Goal: Task Accomplishment & Management: Complete application form

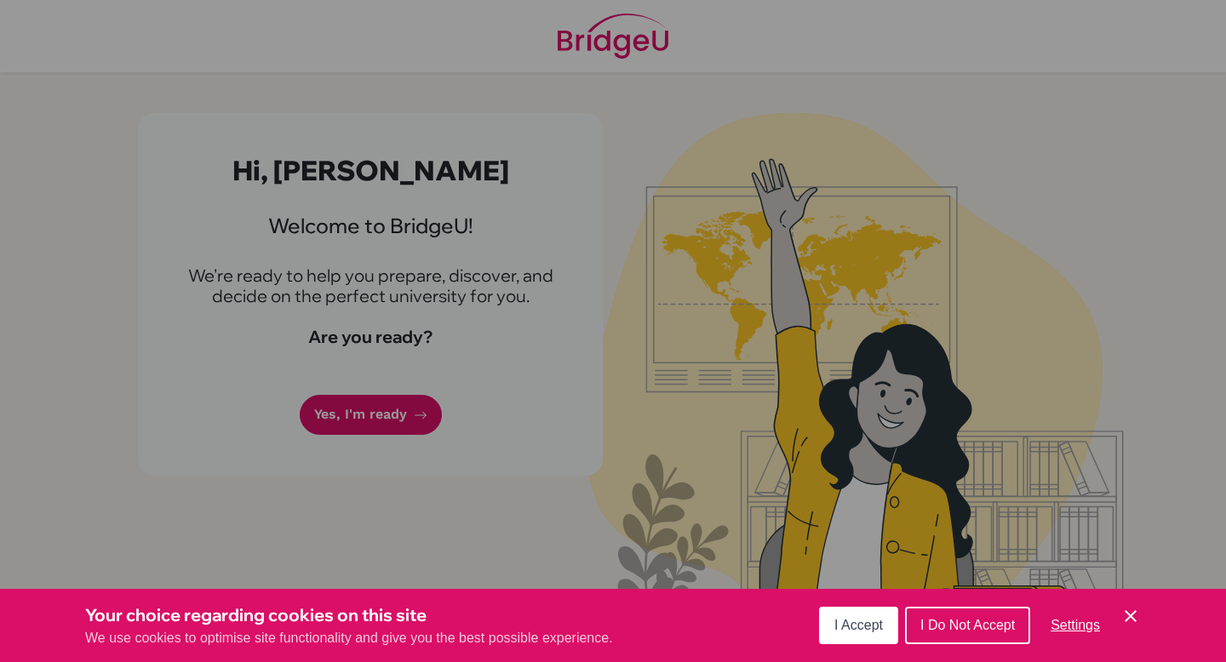
click at [886, 623] on button "I Accept" at bounding box center [858, 625] width 79 height 37
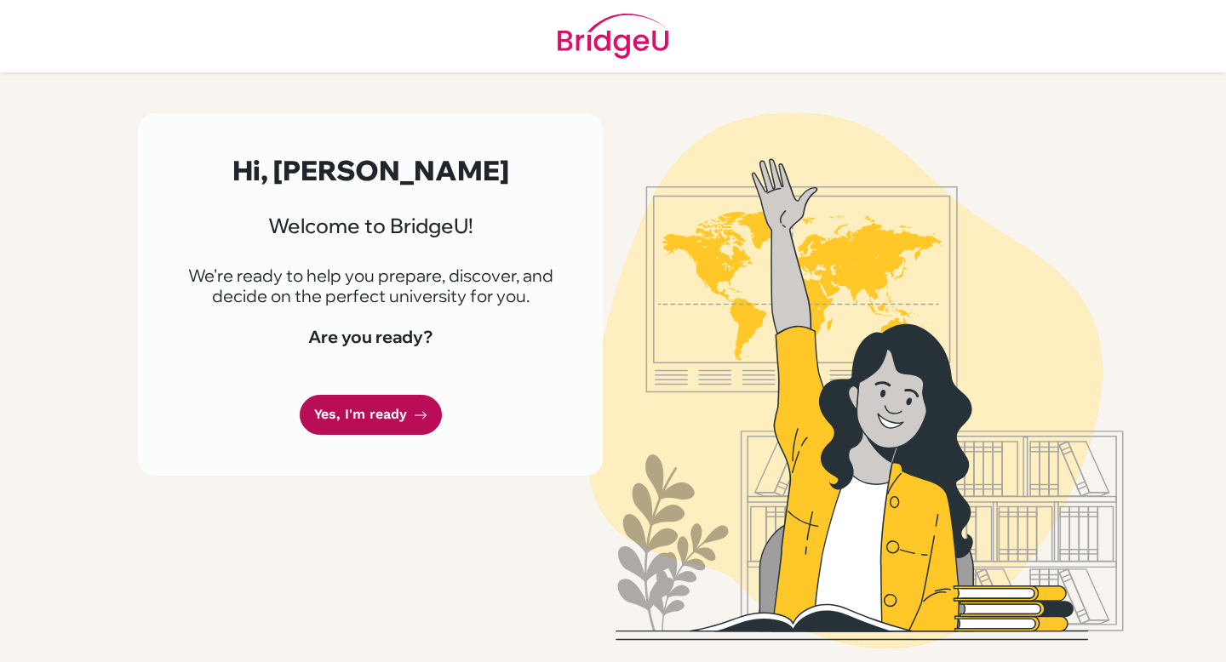
click at [406, 416] on link "Yes, I'm ready" at bounding box center [371, 415] width 142 height 40
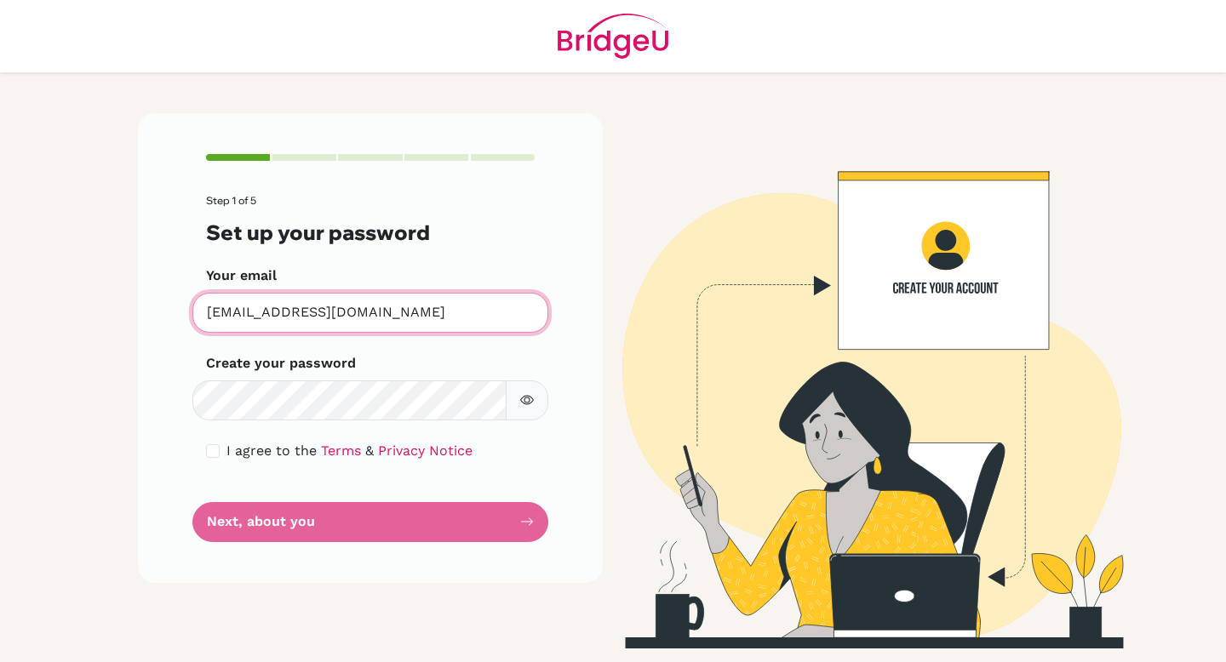
click at [335, 317] on input "[EMAIL_ADDRESS][DOMAIN_NAME]" at bounding box center [370, 313] width 356 height 40
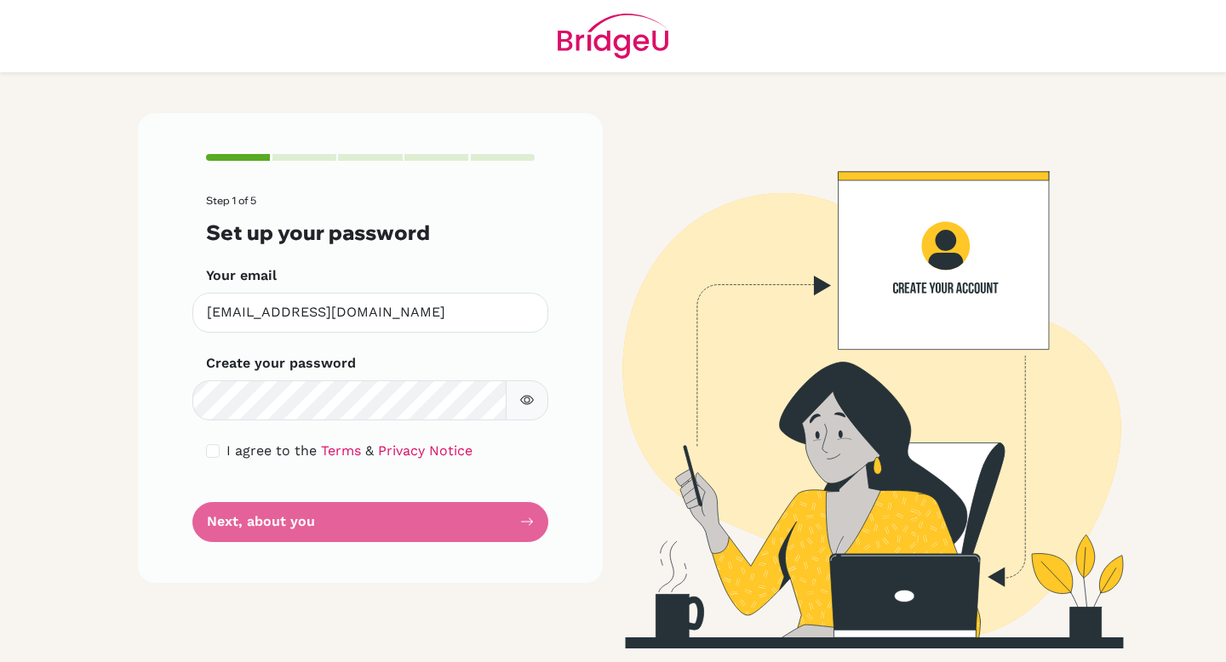
click at [225, 454] on div "I agree to the Terms & Privacy Notice" at bounding box center [370, 451] width 329 height 20
click at [215, 453] on input "checkbox" at bounding box center [213, 451] width 14 height 14
checkbox input "true"
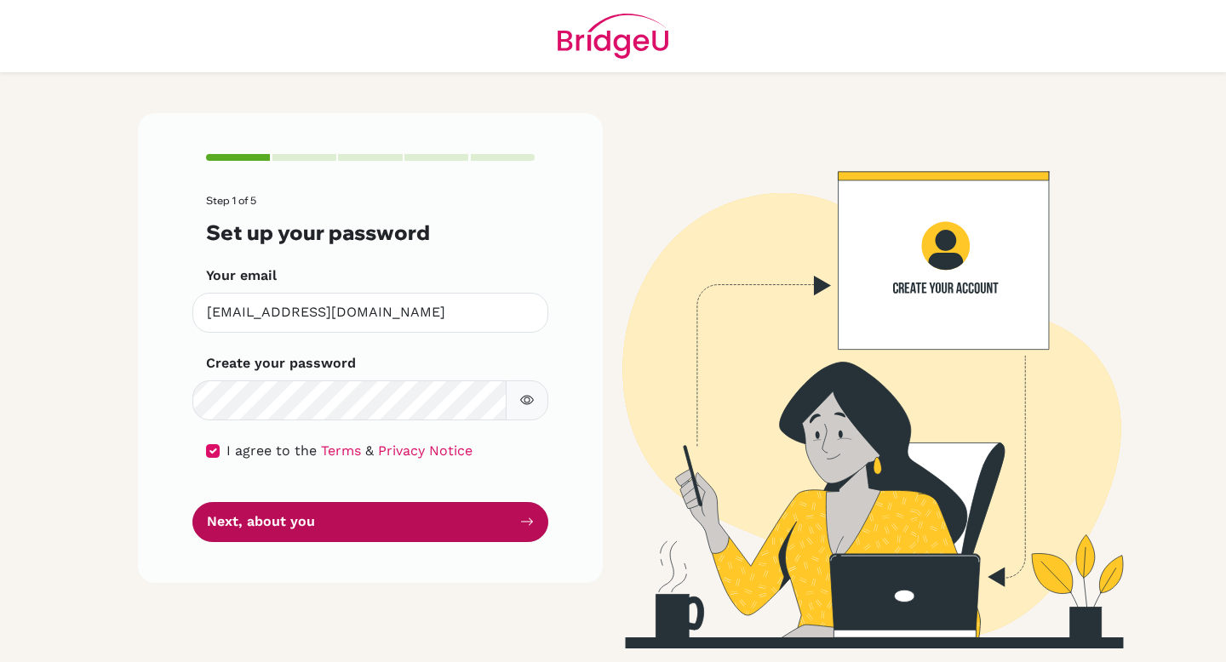
click at [245, 535] on button "Next, about you" at bounding box center [370, 522] width 356 height 40
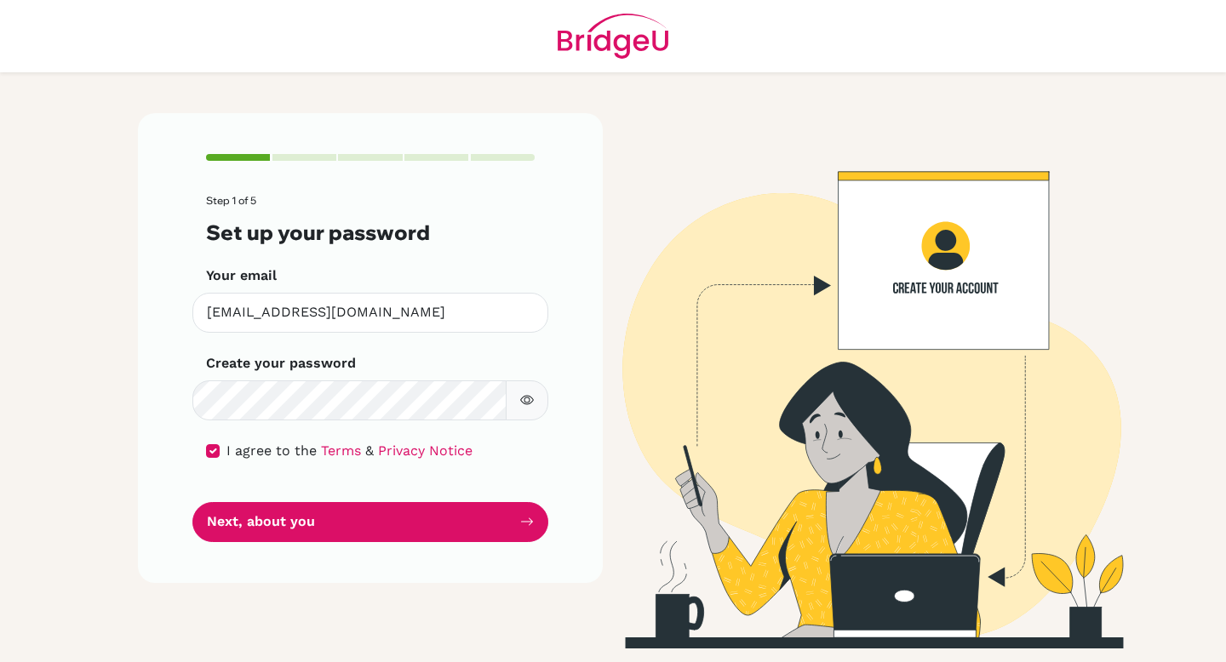
click at [541, 403] on button "button" at bounding box center [527, 400] width 43 height 40
